Goal: Transaction & Acquisition: Purchase product/service

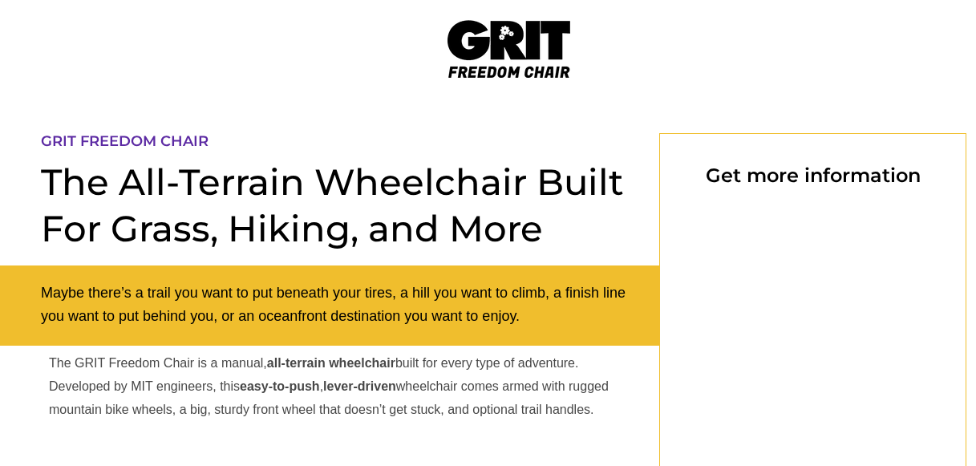
scroll to position [882, 0]
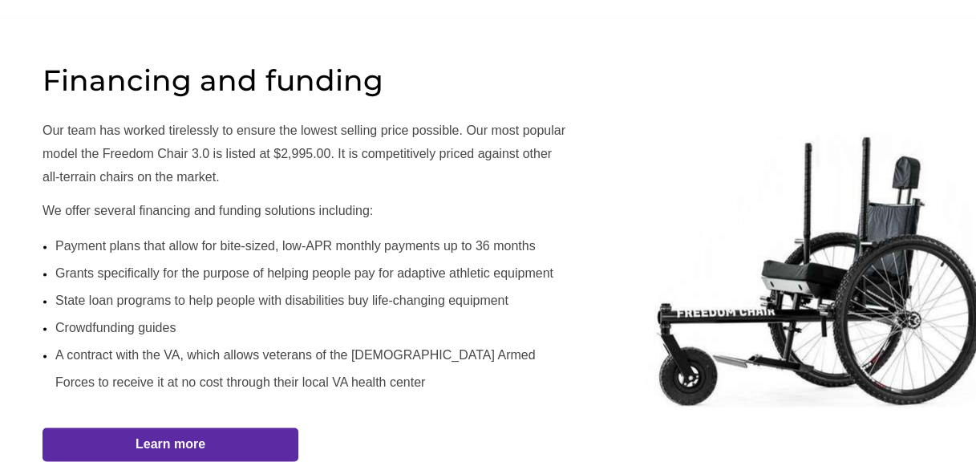
select select "US"
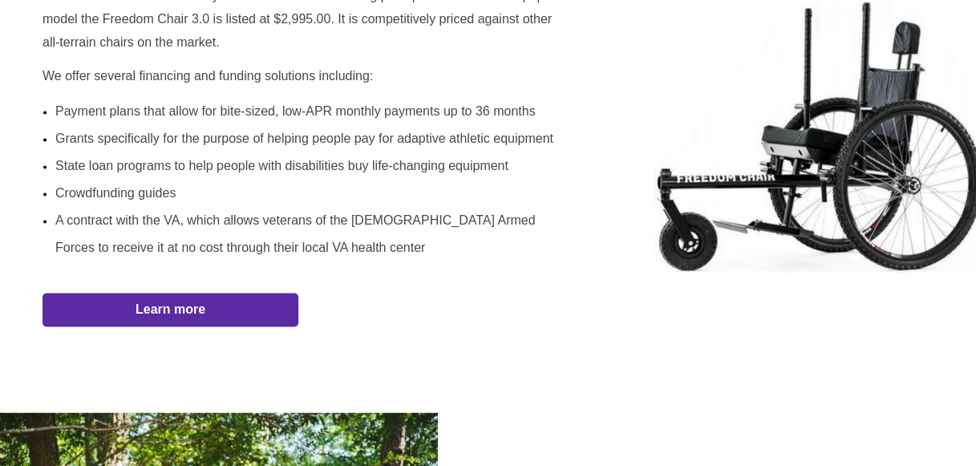
scroll to position [1043, 0]
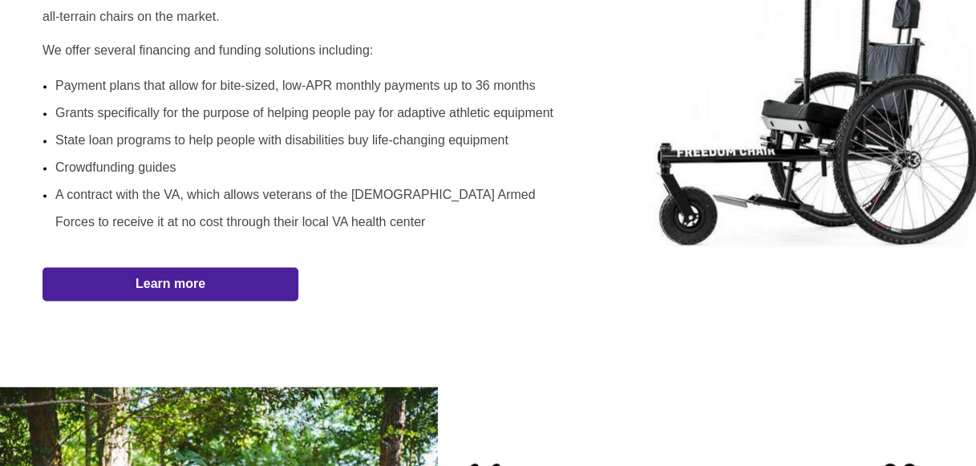
click at [164, 271] on link "Learn more" at bounding box center [171, 284] width 256 height 34
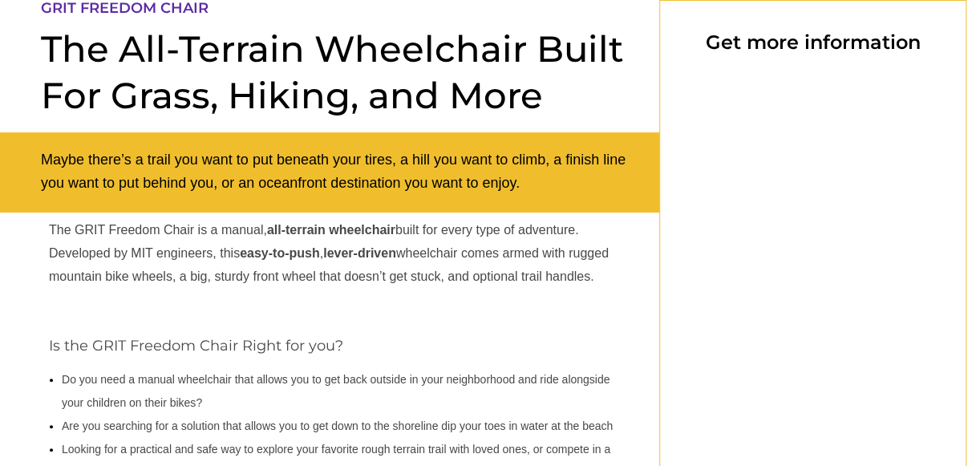
select select "US"
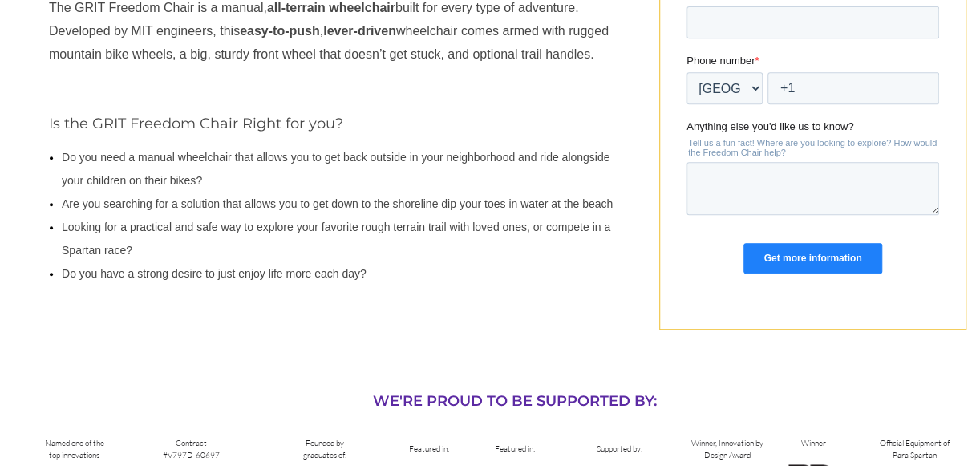
scroll to position [336, 0]
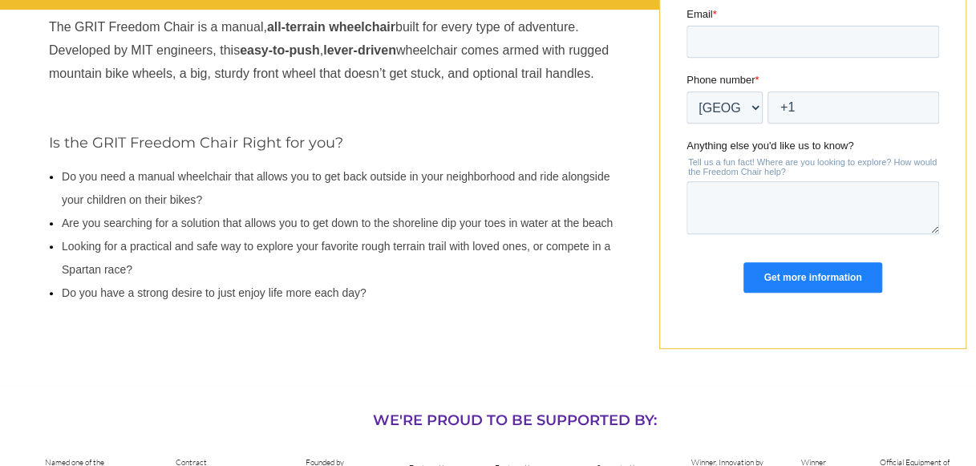
click at [785, 268] on input "Get more information" at bounding box center [813, 277] width 138 height 30
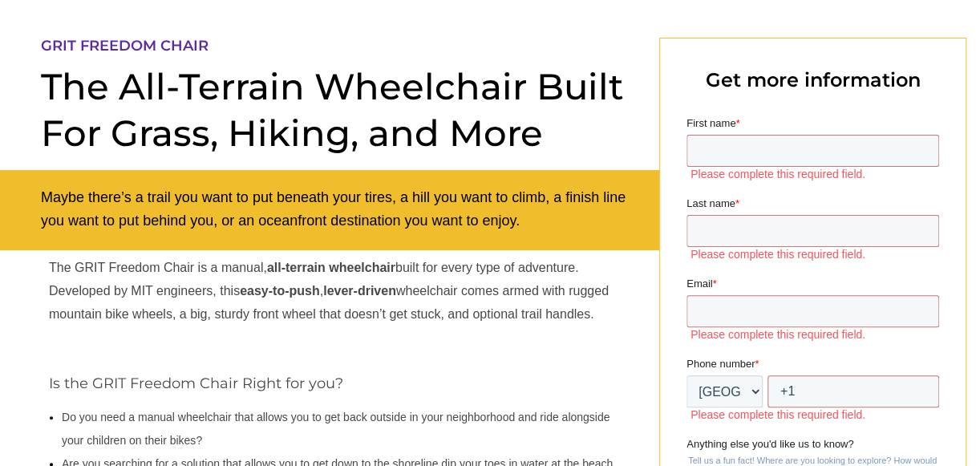
scroll to position [0, 0]
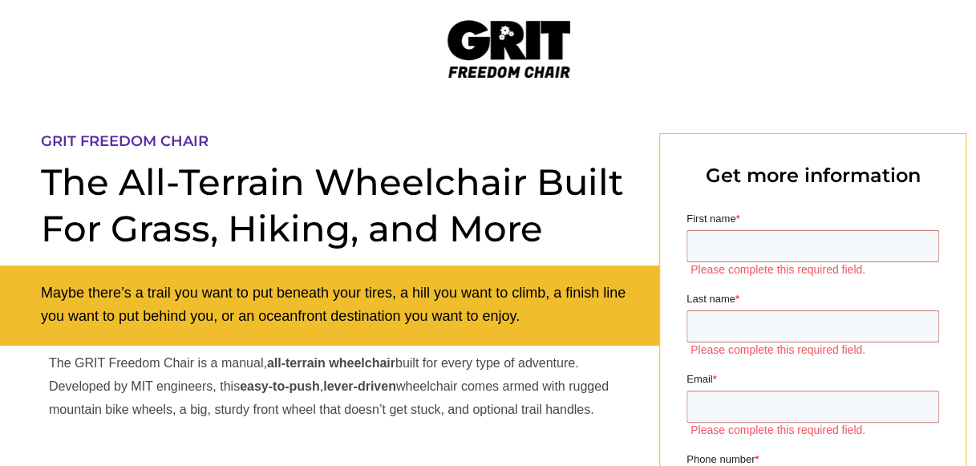
click at [483, 46] on img at bounding box center [509, 49] width 123 height 58
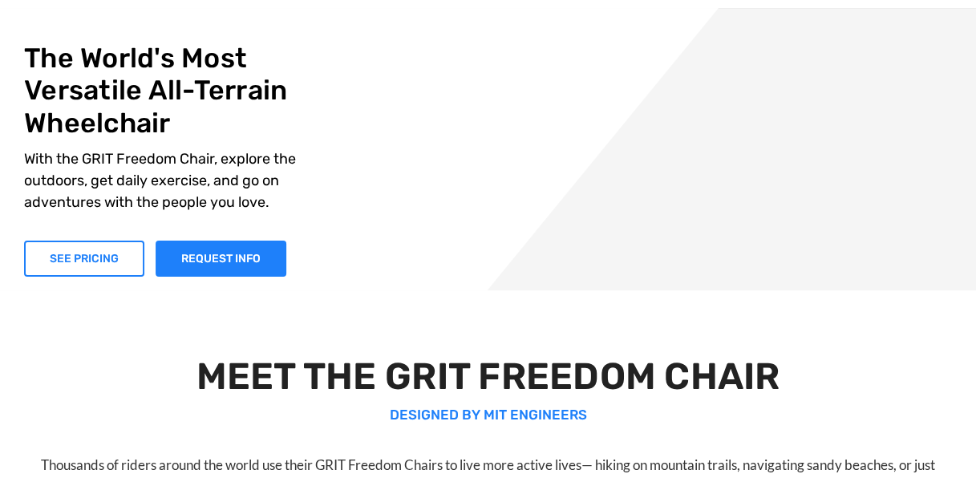
click at [81, 252] on link "SEE PRICING" at bounding box center [84, 259] width 120 height 36
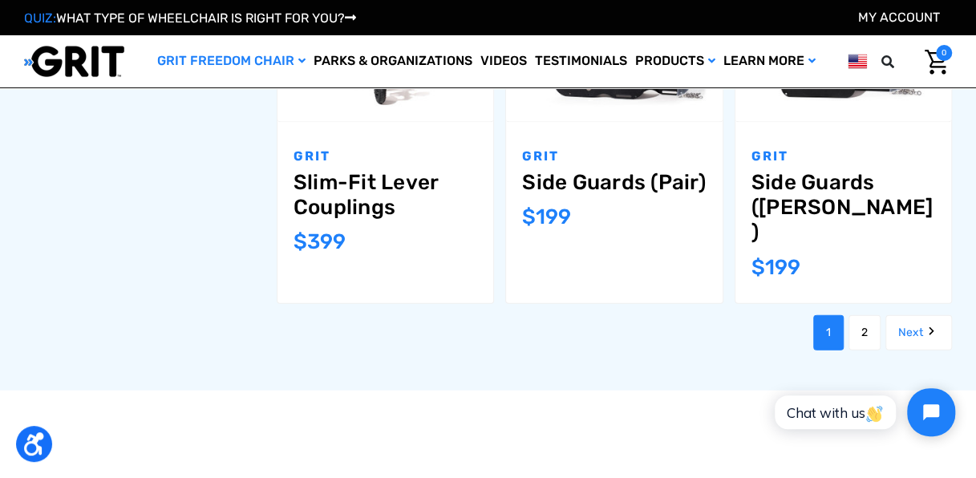
scroll to position [1444, 0]
